Goal: Task Accomplishment & Management: Manage account settings

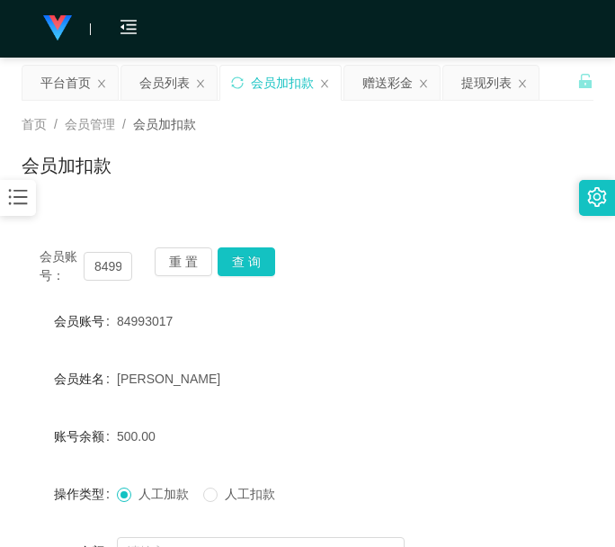
click at [194, 374] on span "[PERSON_NAME]" at bounding box center [168, 378] width 103 height 14
click at [157, 399] on form "会员账号 84993017 会员姓名 [PERSON_NAME] 账号余额 500.00 操作类型 人工加款 人工扣款 金额 确 定" at bounding box center [308, 465] width 572 height 324
click at [103, 258] on input "84993017" at bounding box center [108, 266] width 49 height 29
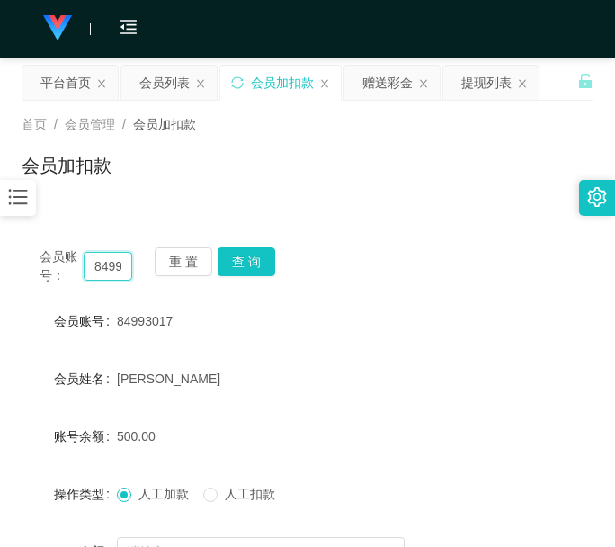
paste input "Alpha"
type input "Alpha"
click at [237, 262] on button "查 询" at bounding box center [247, 261] width 58 height 29
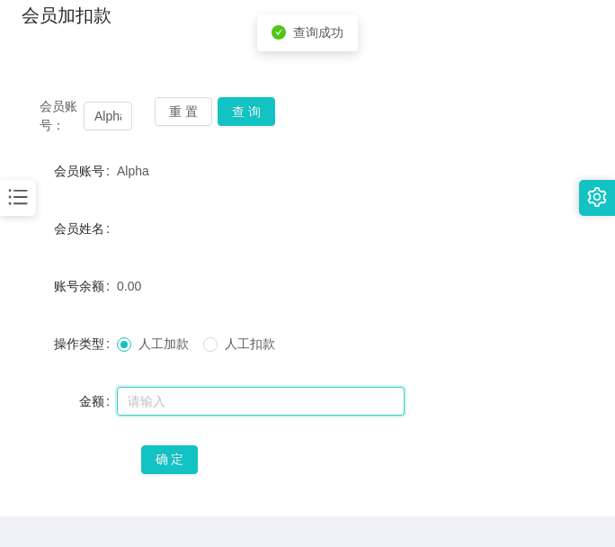
click at [195, 395] on input "text" at bounding box center [261, 401] width 288 height 29
type input "100"
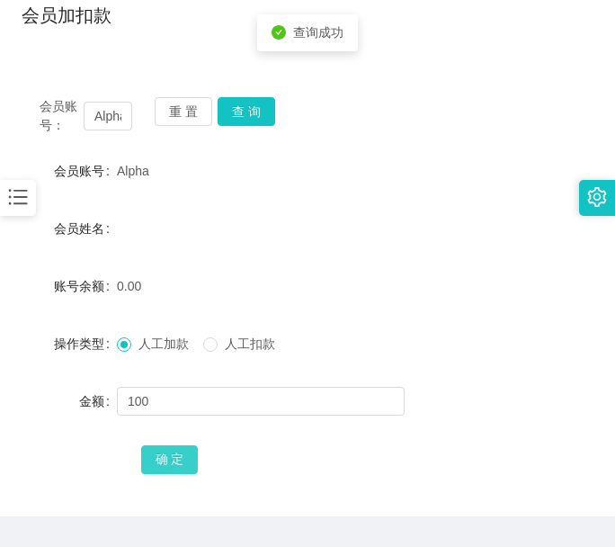
drag, startPoint x: 176, startPoint y: 450, endPoint x: 178, endPoint y: 440, distance: 10.1
click at [176, 450] on button "确 定" at bounding box center [170, 459] width 58 height 29
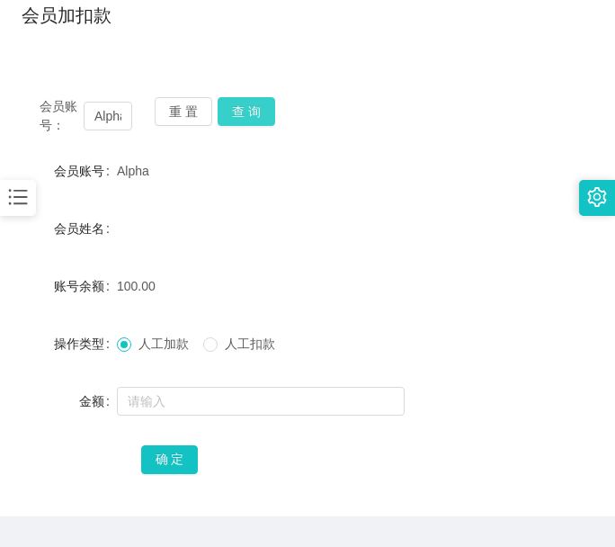
click at [244, 114] on button "查 询" at bounding box center [247, 111] width 58 height 29
click at [244, 114] on div "会员账号： Alpha 重 置 查 询" at bounding box center [308, 116] width 572 height 38
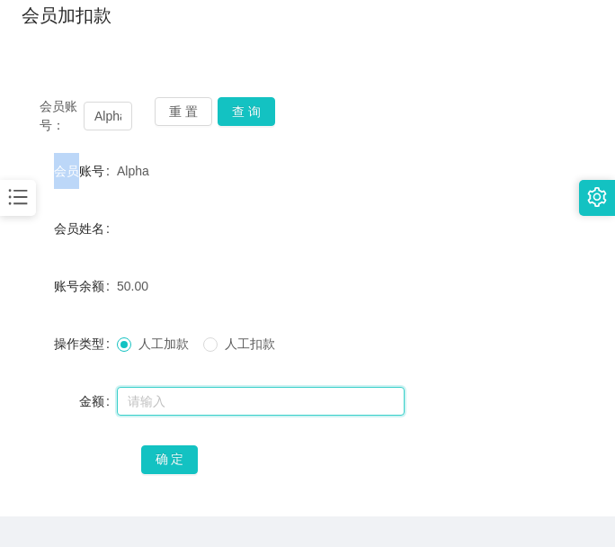
drag, startPoint x: 164, startPoint y: 401, endPoint x: 194, endPoint y: 245, distance: 159.4
click at [164, 401] on input "text" at bounding box center [261, 401] width 288 height 29
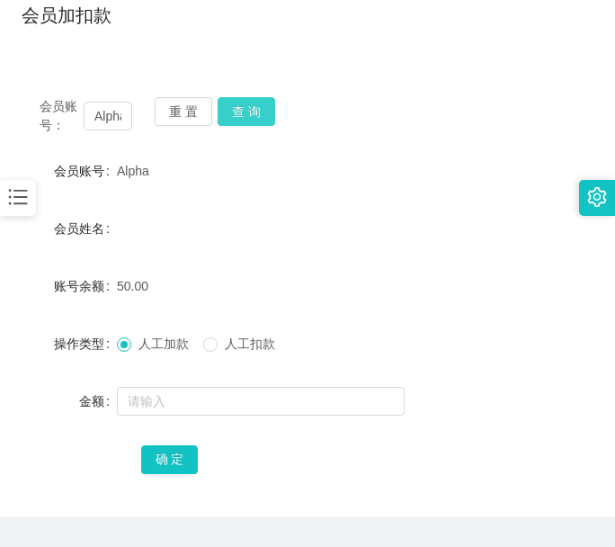
click at [242, 100] on button "查 询" at bounding box center [247, 111] width 58 height 29
click at [242, 100] on div "重 置 查 询" at bounding box center [201, 116] width 93 height 38
click at [242, 100] on button "查 询" at bounding box center [247, 111] width 58 height 29
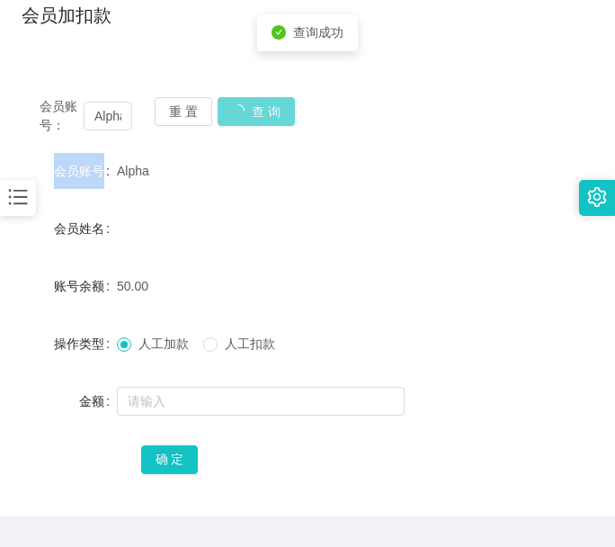
drag, startPoint x: 242, startPoint y: 100, endPoint x: 222, endPoint y: 253, distance: 155.0
click at [242, 100] on div "重 置 查 询" at bounding box center [201, 116] width 93 height 38
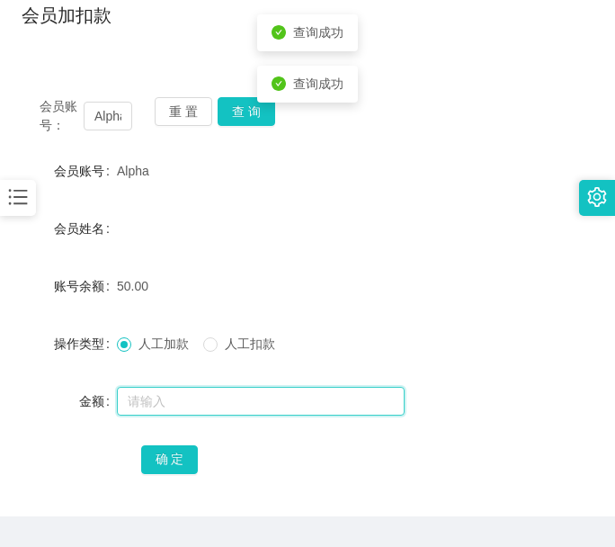
click at [217, 400] on input "text" at bounding box center [261, 401] width 288 height 29
type input "100"
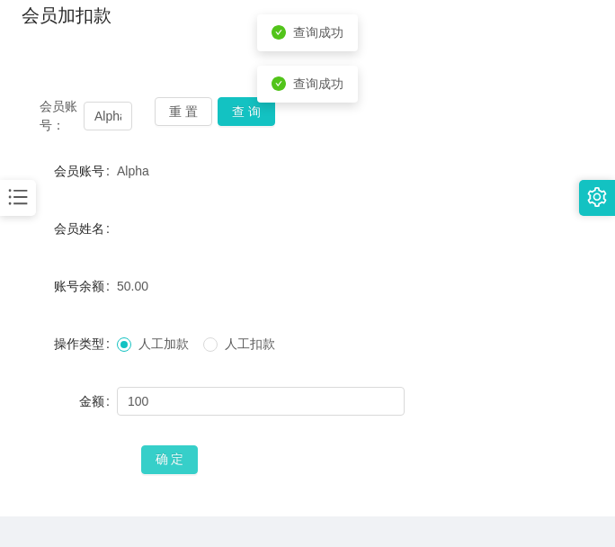
drag, startPoint x: 184, startPoint y: 455, endPoint x: 227, endPoint y: 441, distance: 45.2
click at [184, 455] on button "确 定" at bounding box center [170, 459] width 58 height 29
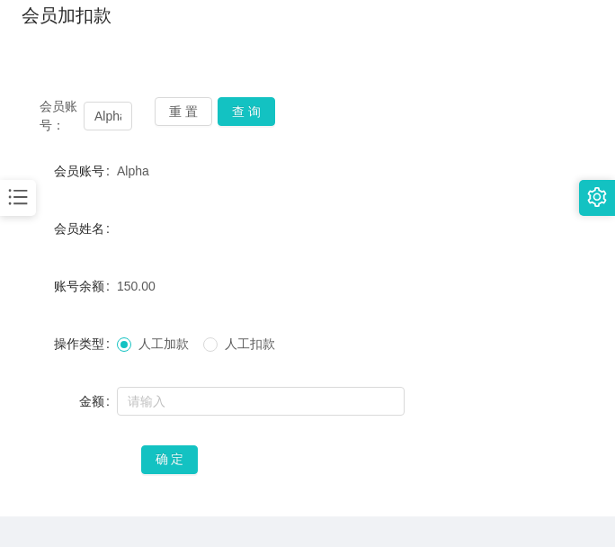
click at [158, 195] on form "会员账号 Alpha 会员姓名 账号余额 150.00 操作类型 人工加款 人工扣款 金额 确 定" at bounding box center [308, 315] width 572 height 324
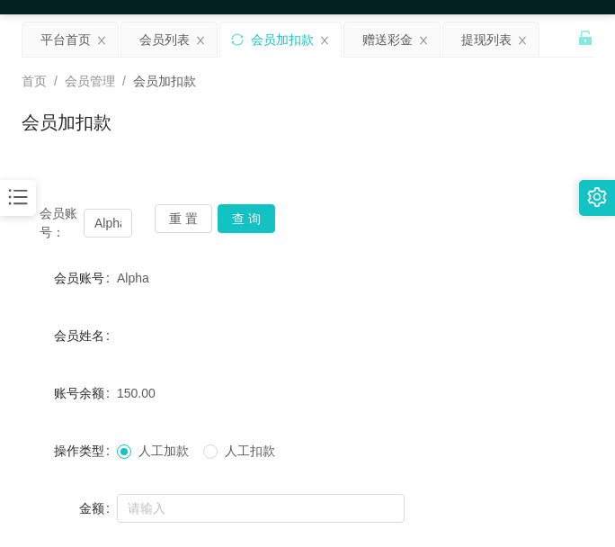
scroll to position [0, 0]
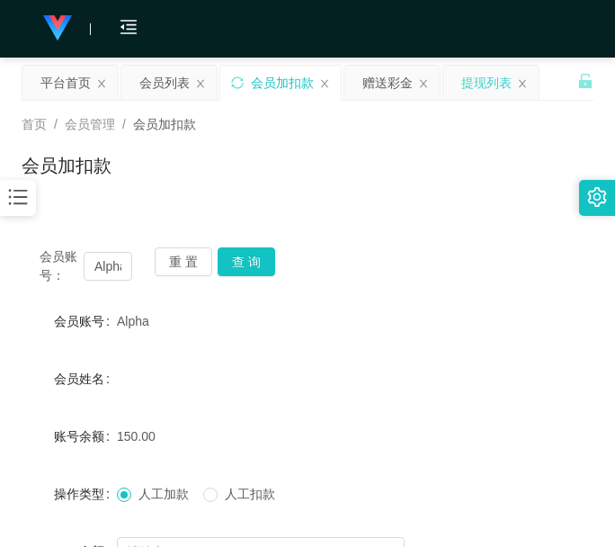
click at [469, 81] on div "提现列表" at bounding box center [486, 83] width 50 height 34
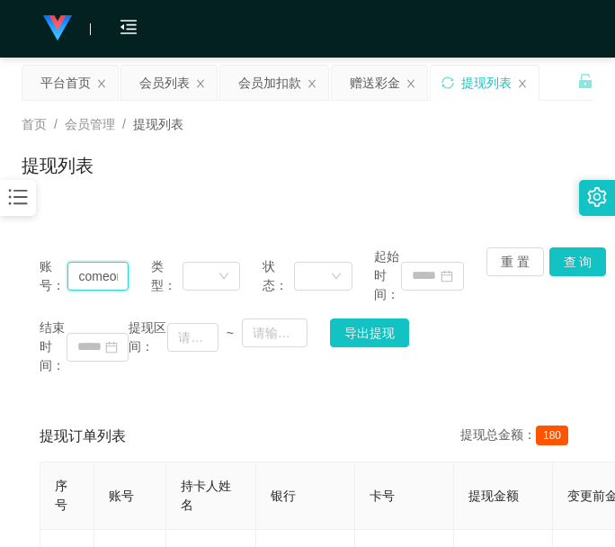
click at [110, 272] on input "comeon987" at bounding box center [97, 276] width 61 height 29
paste input "brandonng"
drag, startPoint x: 579, startPoint y: 271, endPoint x: 572, endPoint y: 261, distance: 12.2
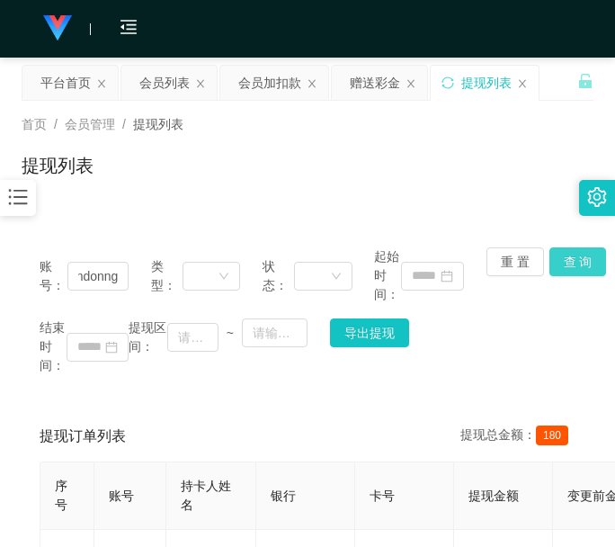
click at [579, 275] on button "查 询" at bounding box center [578, 261] width 58 height 29
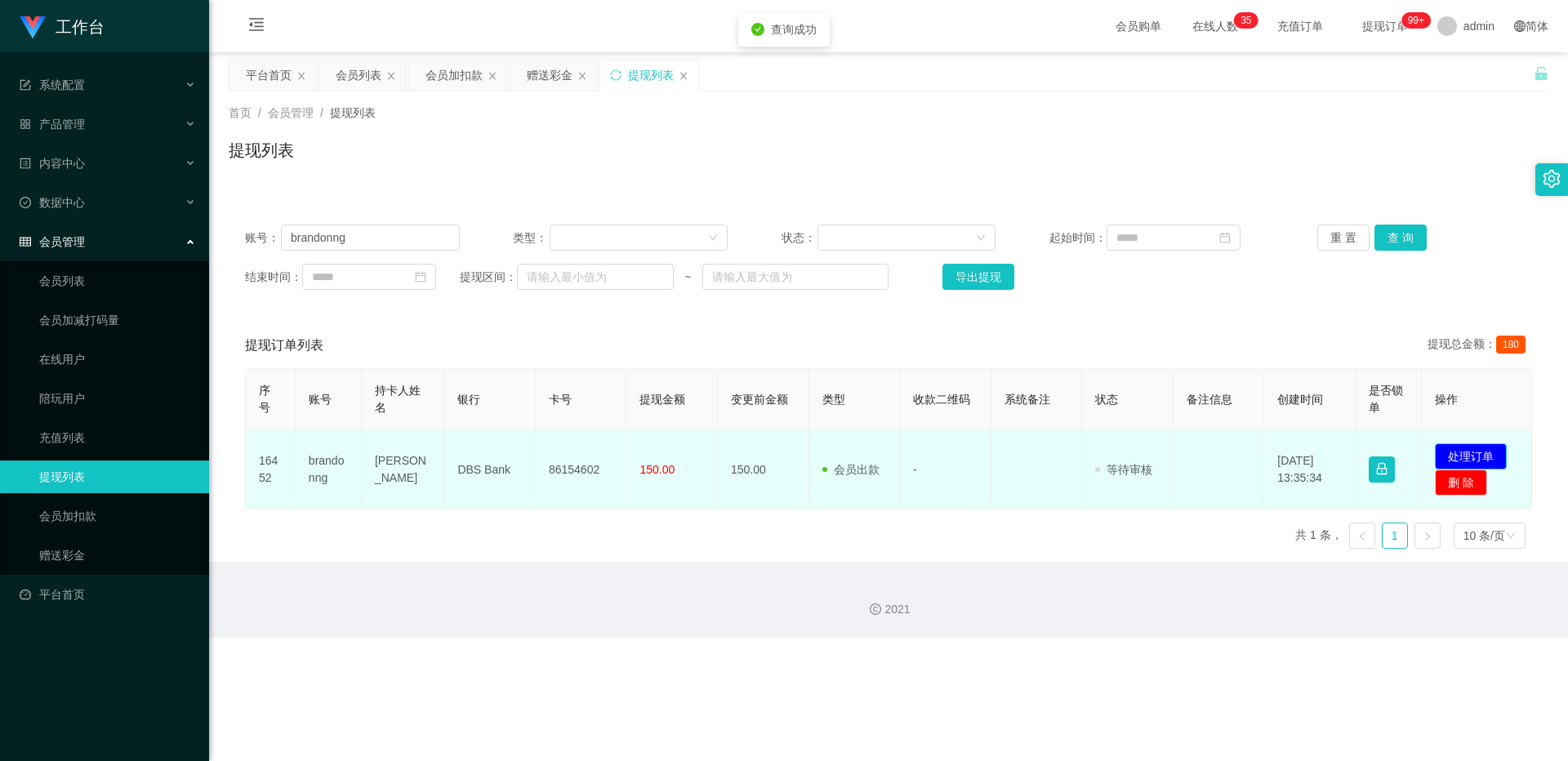
click at [558, 453] on button "处理订单" at bounding box center [1470, 456] width 72 height 26
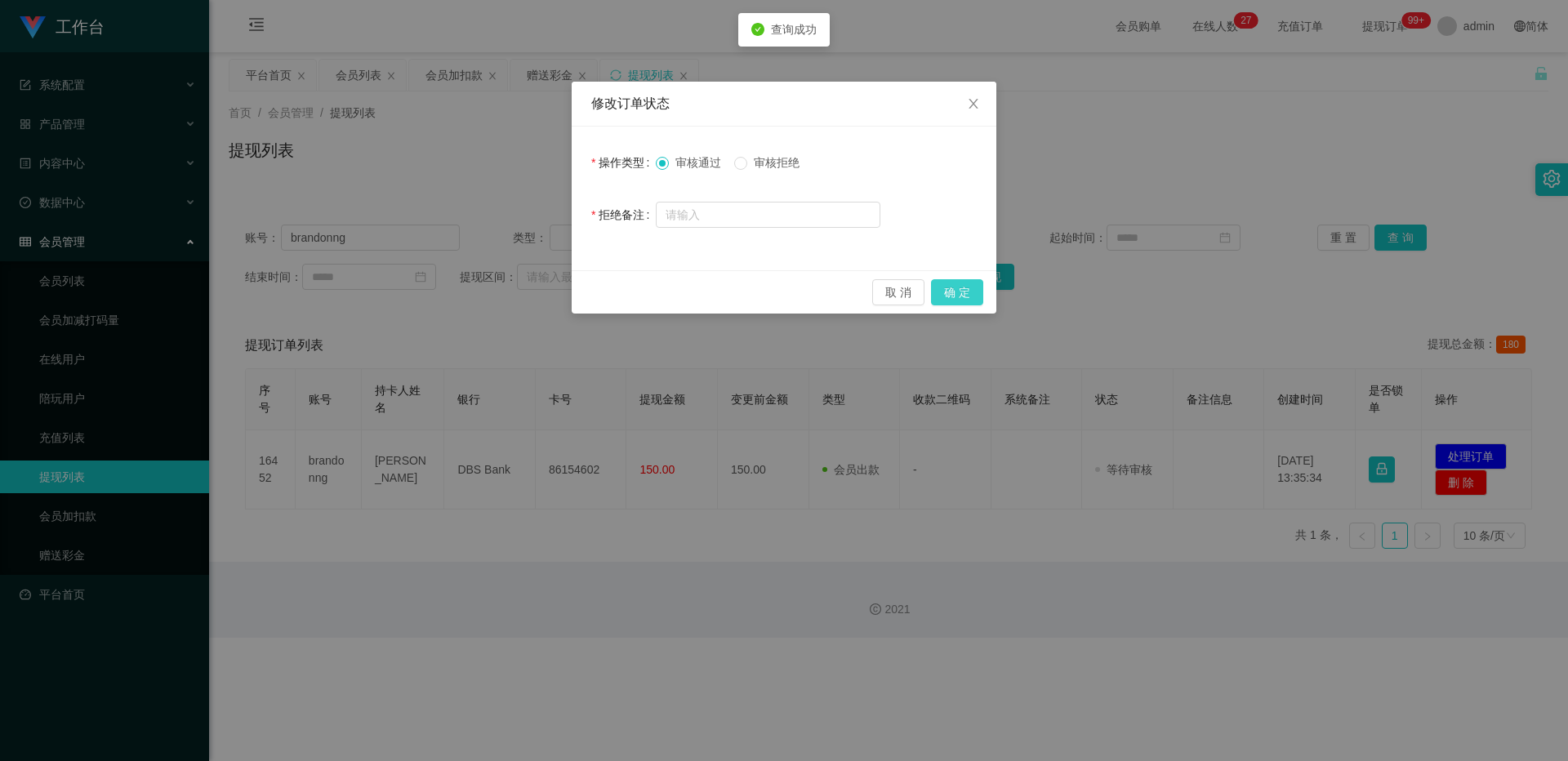
click at [558, 292] on button "确 定" at bounding box center [958, 292] width 53 height 26
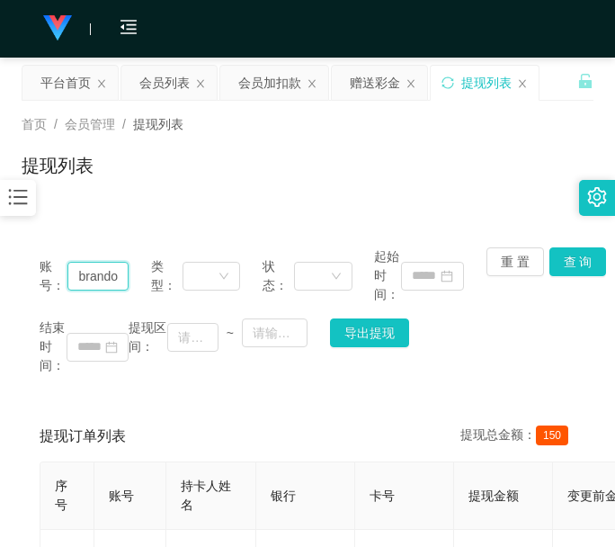
click at [104, 280] on input "brandonng" at bounding box center [97, 276] width 61 height 29
paste input "Alpha"
type input "Alpha"
click at [574, 256] on button "查 询" at bounding box center [578, 261] width 58 height 29
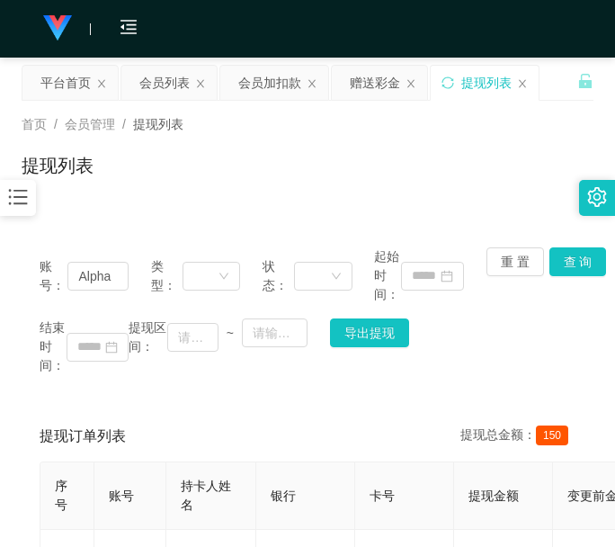
click at [573, 256] on div "账号： Alpha 类型： 状态： 起始时间： 重 置 查 询 结束时间： 提现区间： ~ 导出提现" at bounding box center [308, 311] width 572 height 164
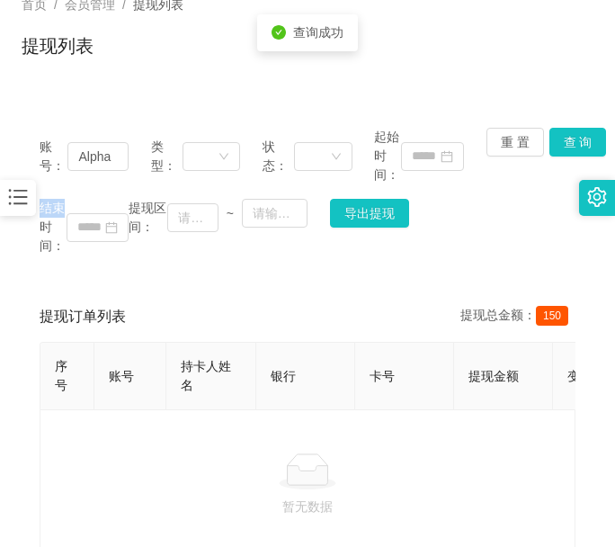
scroll to position [232, 0]
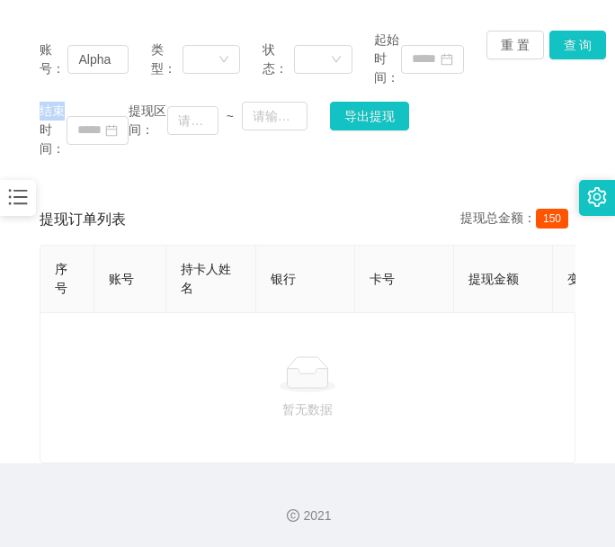
drag, startPoint x: 113, startPoint y: 365, endPoint x: 396, endPoint y: 166, distance: 345.2
click at [114, 365] on div at bounding box center [307, 374] width 505 height 36
click at [565, 40] on button "查 询" at bounding box center [578, 45] width 58 height 29
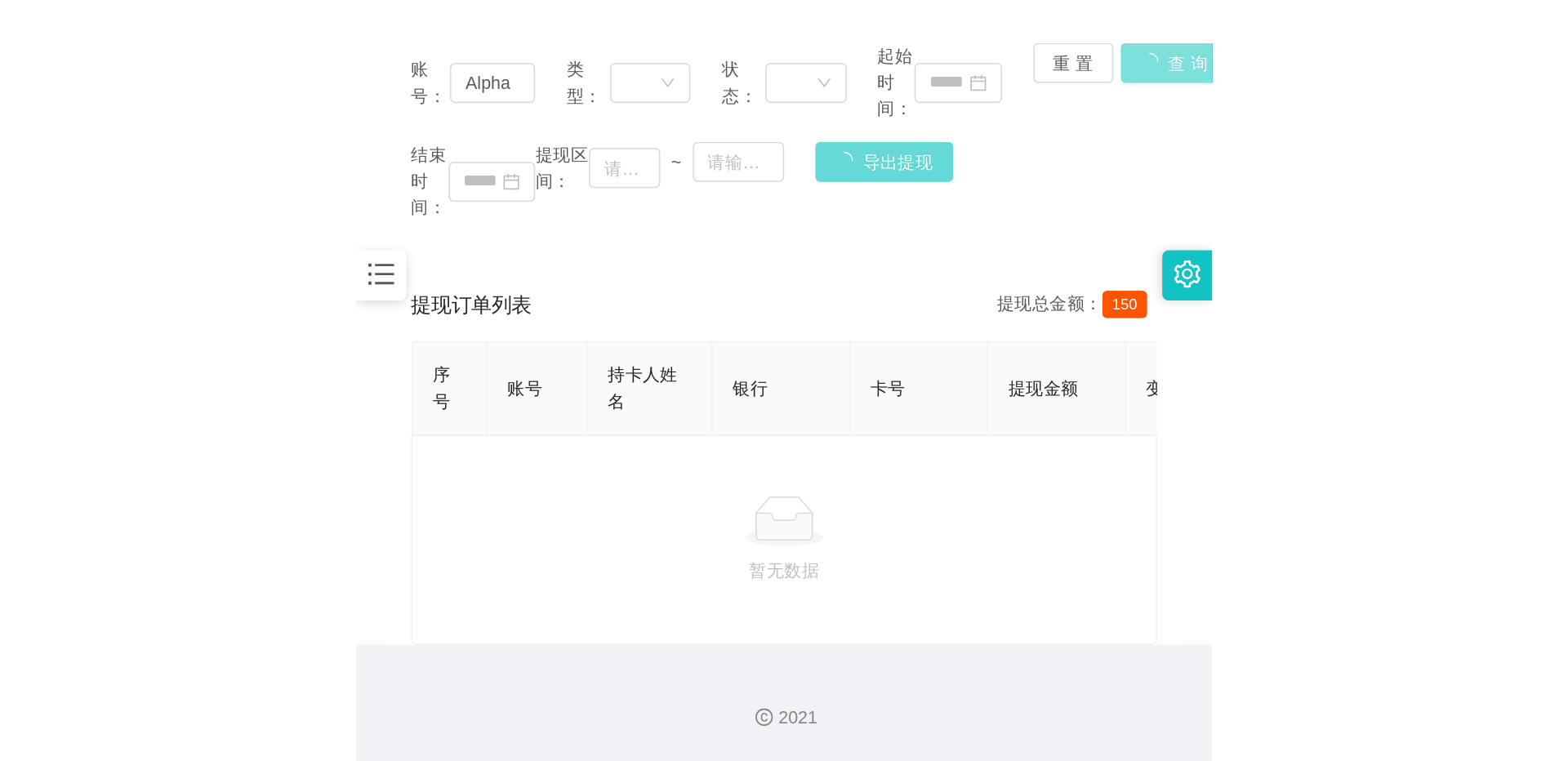
scroll to position [192, 0]
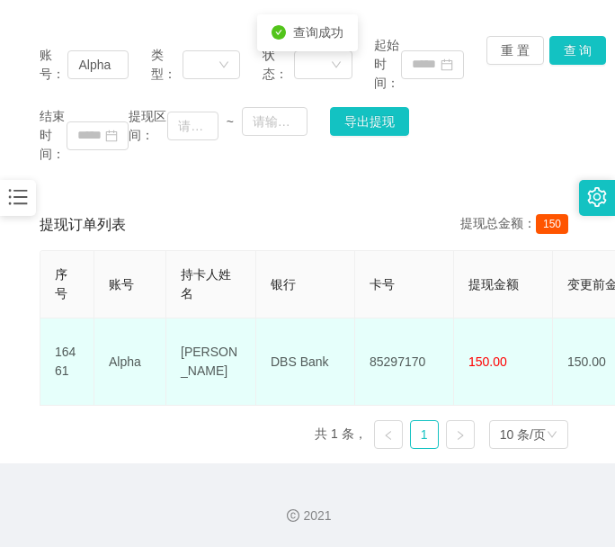
click at [414, 343] on td "85297170" at bounding box center [404, 361] width 99 height 87
copy td "85297170"
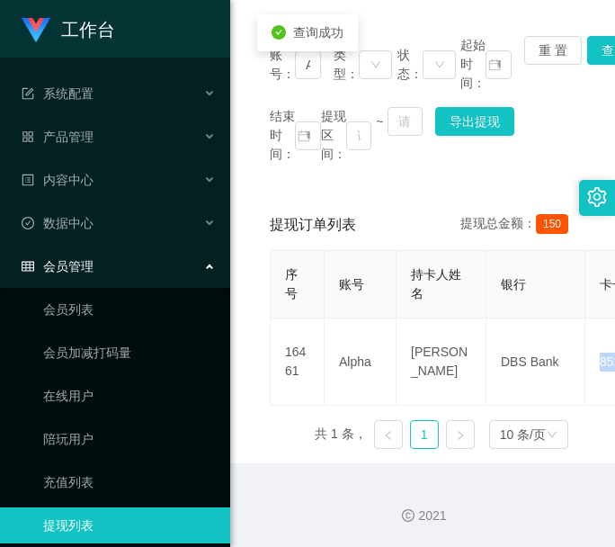
scroll to position [0, 0]
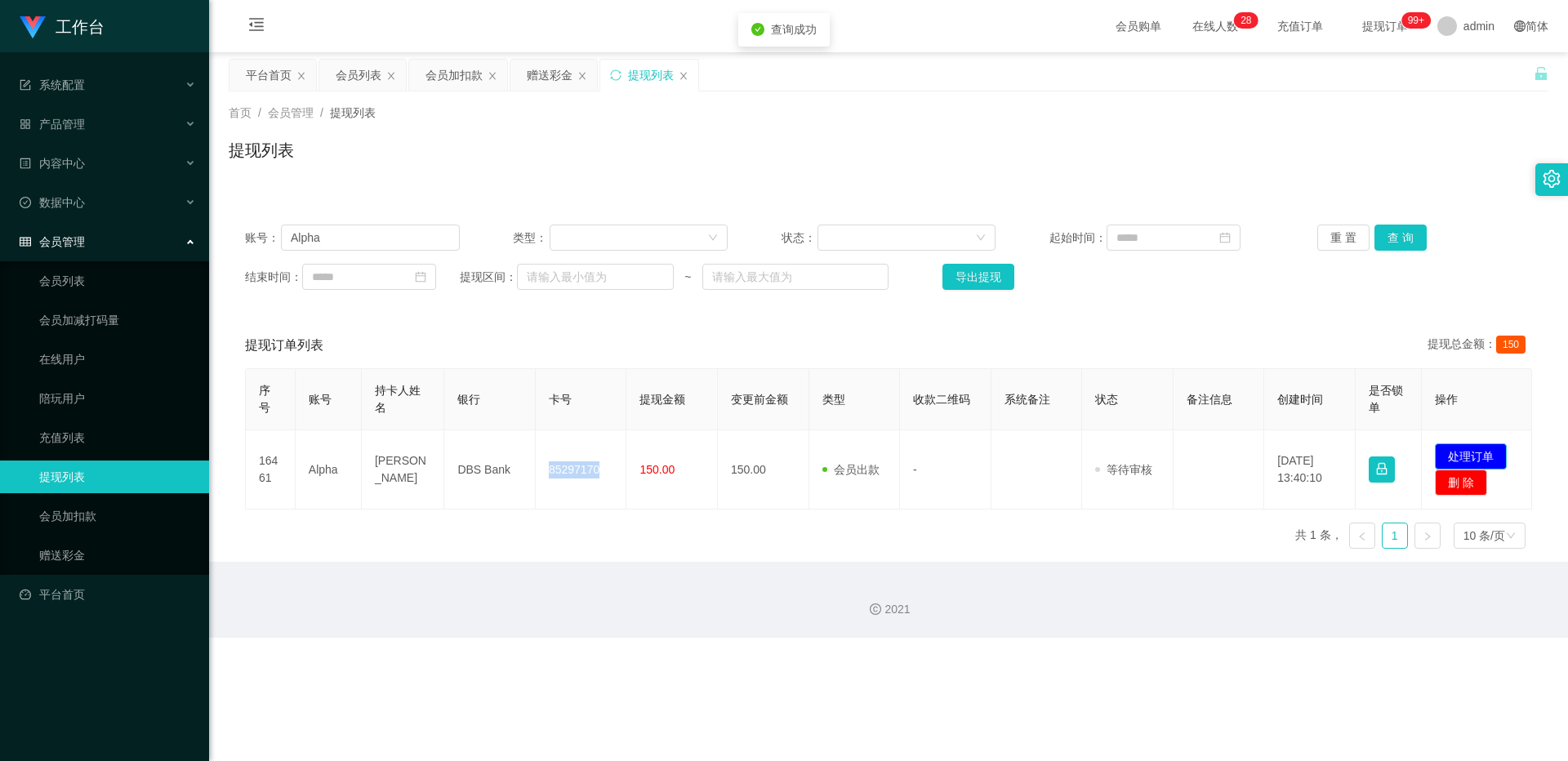
click at [558, 456] on button "处理订单" at bounding box center [1470, 456] width 72 height 26
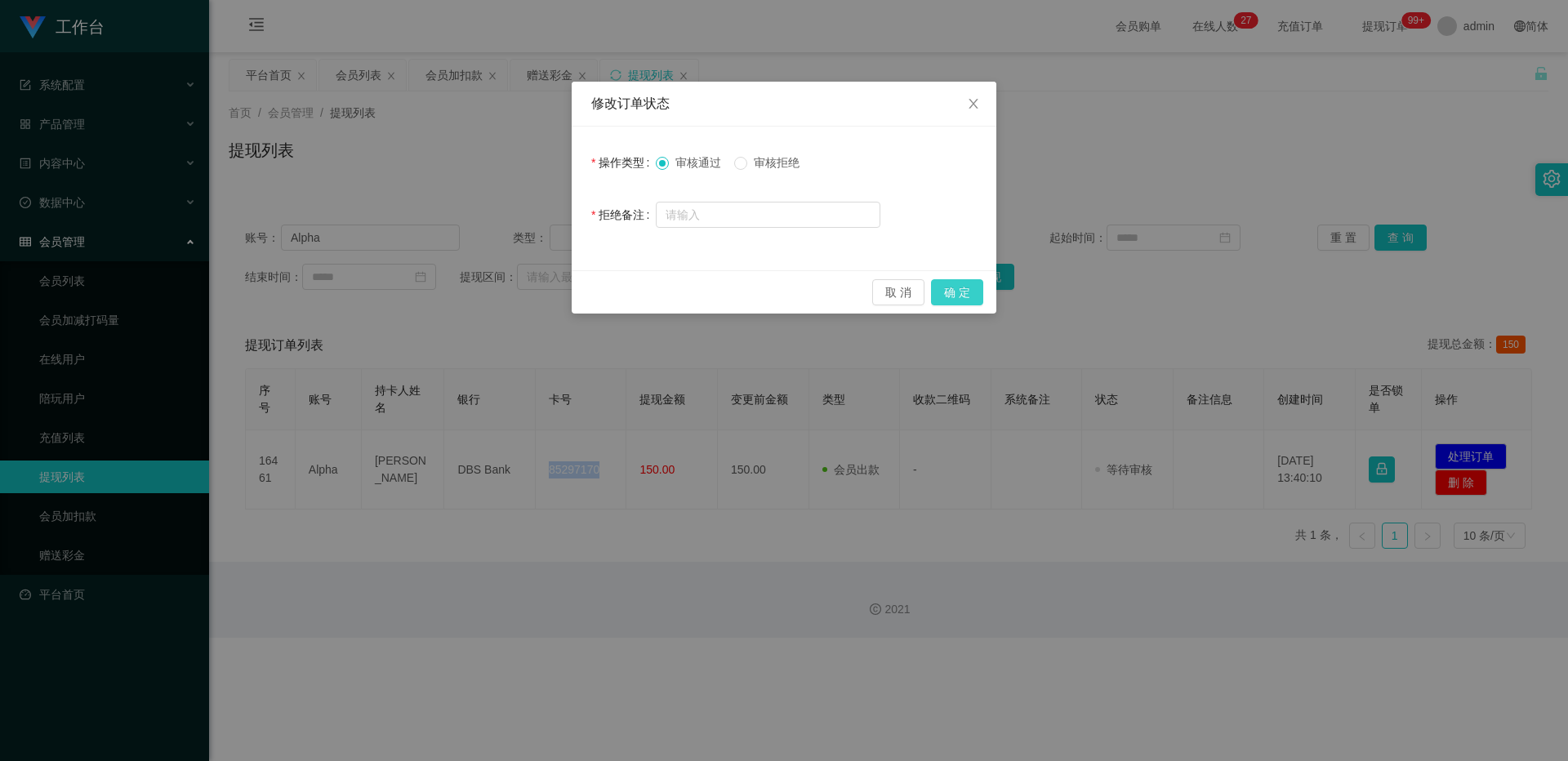
drag, startPoint x: 969, startPoint y: 295, endPoint x: 990, endPoint y: 270, distance: 32.6
click at [558, 295] on button "确 定" at bounding box center [958, 292] width 53 height 26
